Goal: Task Accomplishment & Management: Manage account settings

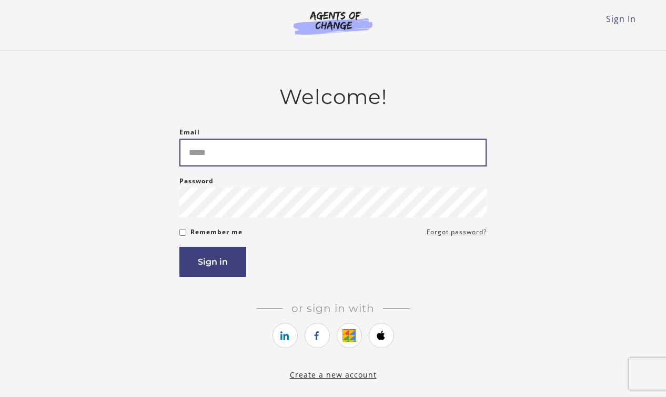
click at [328, 151] on input "Email" at bounding box center [332, 153] width 307 height 28
type input "**********"
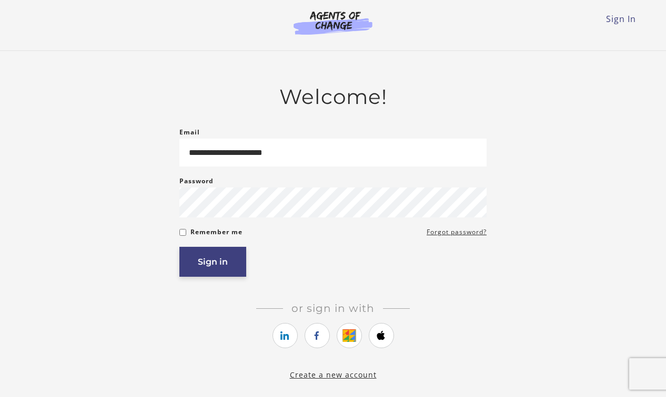
click at [216, 267] on button "Sign in" at bounding box center [212, 262] width 67 height 30
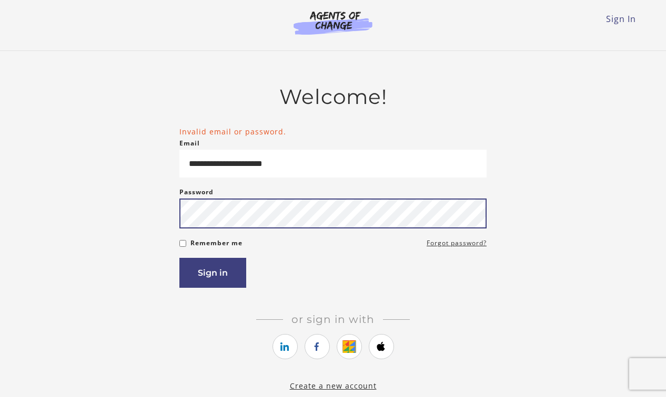
click at [179, 258] on button "Sign in" at bounding box center [212, 273] width 67 height 30
